Goal: Communication & Community: Answer question/provide support

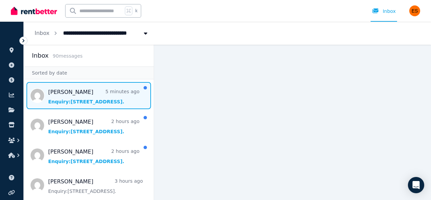
click at [88, 102] on span "Message list" at bounding box center [89, 95] width 130 height 27
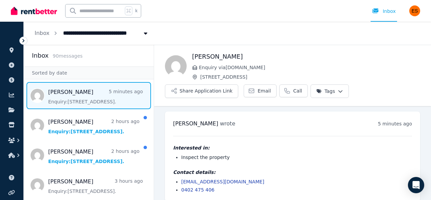
scroll to position [7, 0]
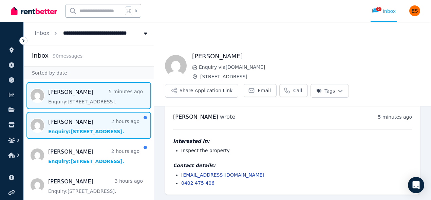
click at [95, 133] on span "Message list" at bounding box center [89, 125] width 130 height 27
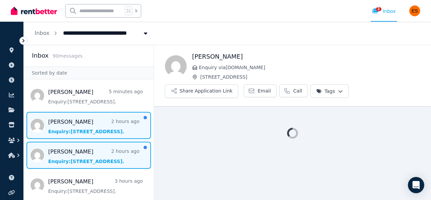
click at [87, 155] on span "Message list" at bounding box center [89, 155] width 130 height 27
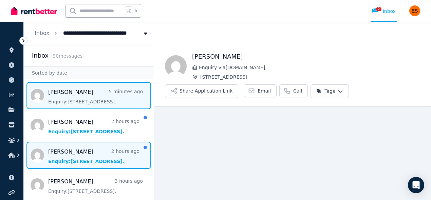
click at [76, 102] on span "Message list" at bounding box center [89, 95] width 130 height 27
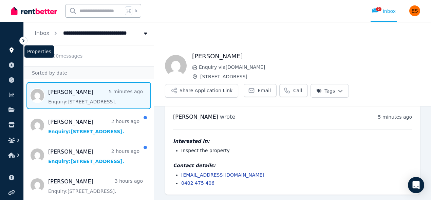
click at [10, 50] on icon at bounding box center [12, 50] width 4 height 5
